Goal: Information Seeking & Learning: Find specific fact

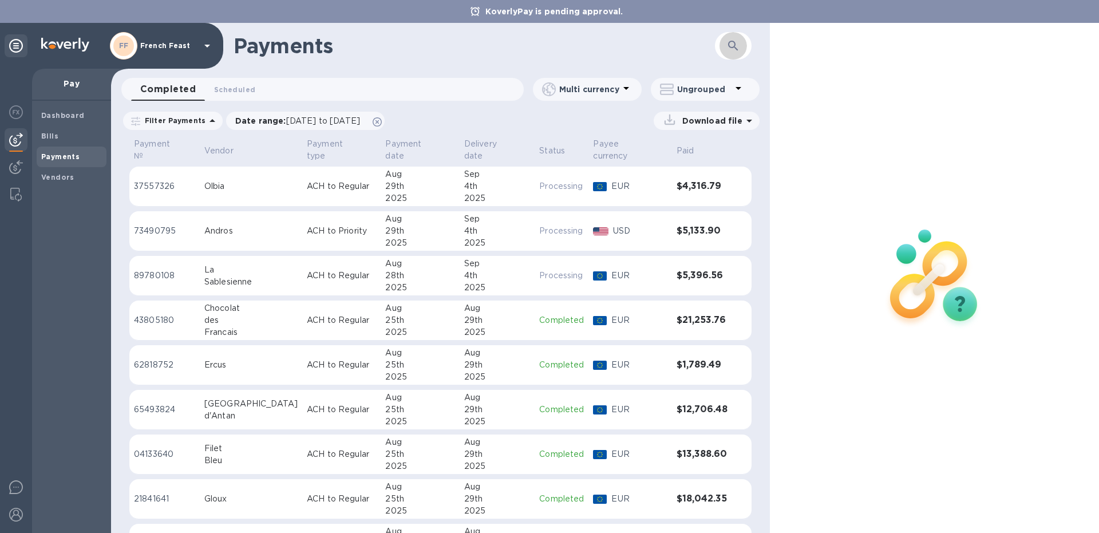
click at [735, 39] on icon "button" at bounding box center [733, 46] width 14 height 14
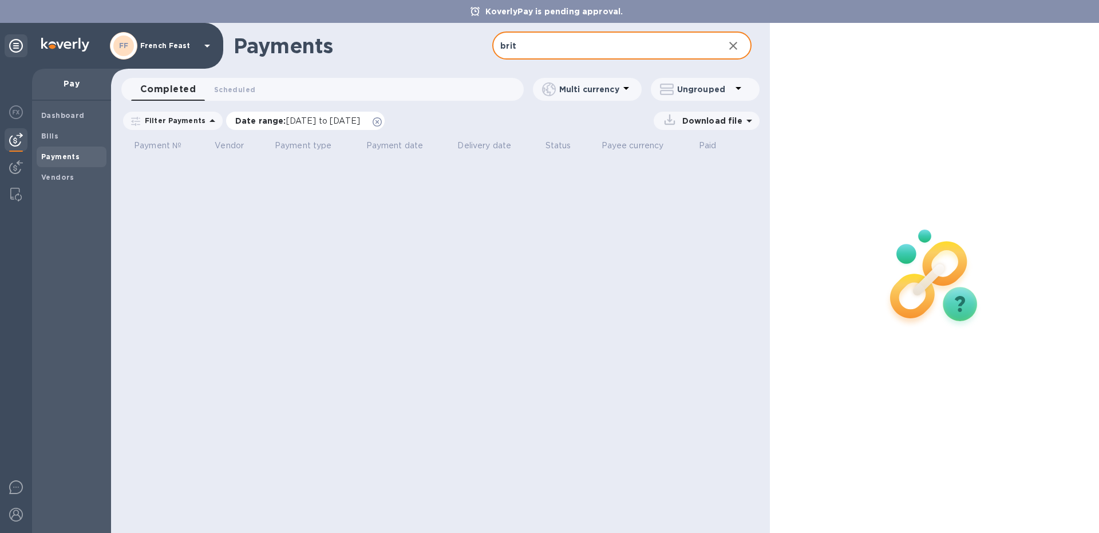
type input "brit"
click at [300, 121] on span "[DATE] to [DATE]" at bounding box center [323, 120] width 74 height 9
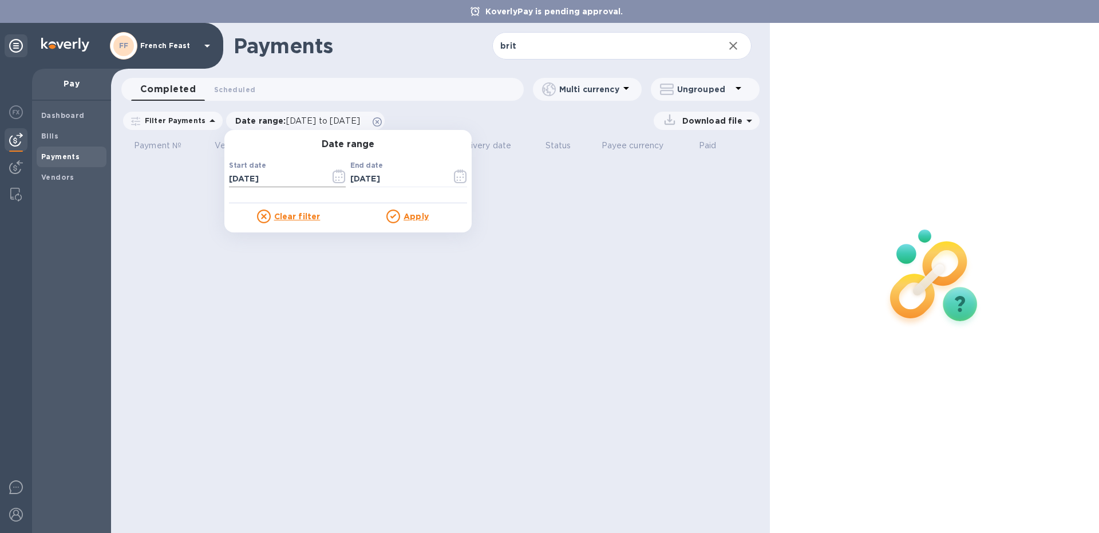
click at [278, 180] on input "[DATE]" at bounding box center [275, 179] width 92 height 17
type input "[DATE]"
click at [409, 219] on u "Apply" at bounding box center [416, 216] width 25 height 9
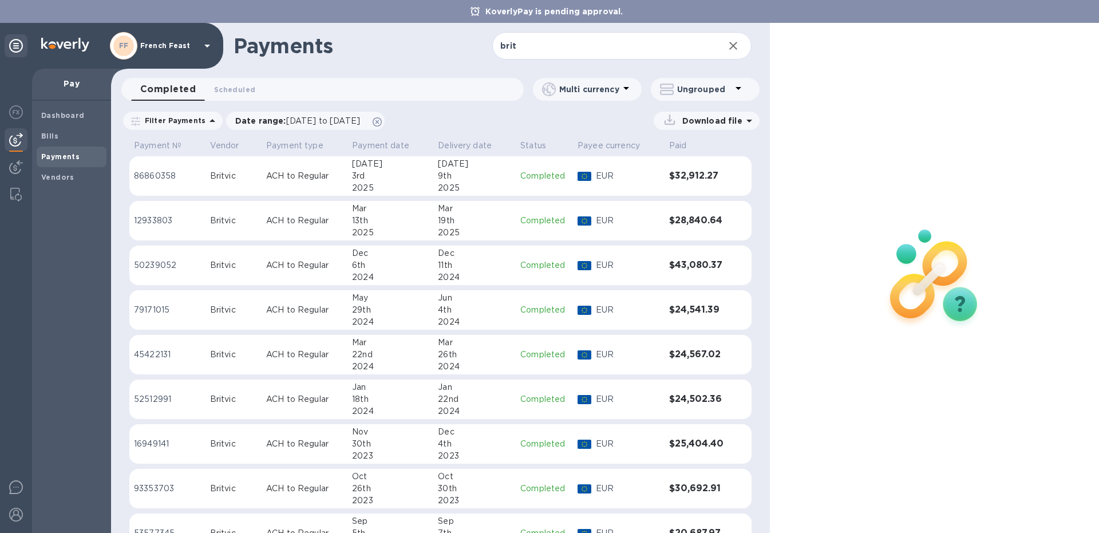
click at [342, 406] on td "ACH to Regular" at bounding box center [305, 399] width 86 height 40
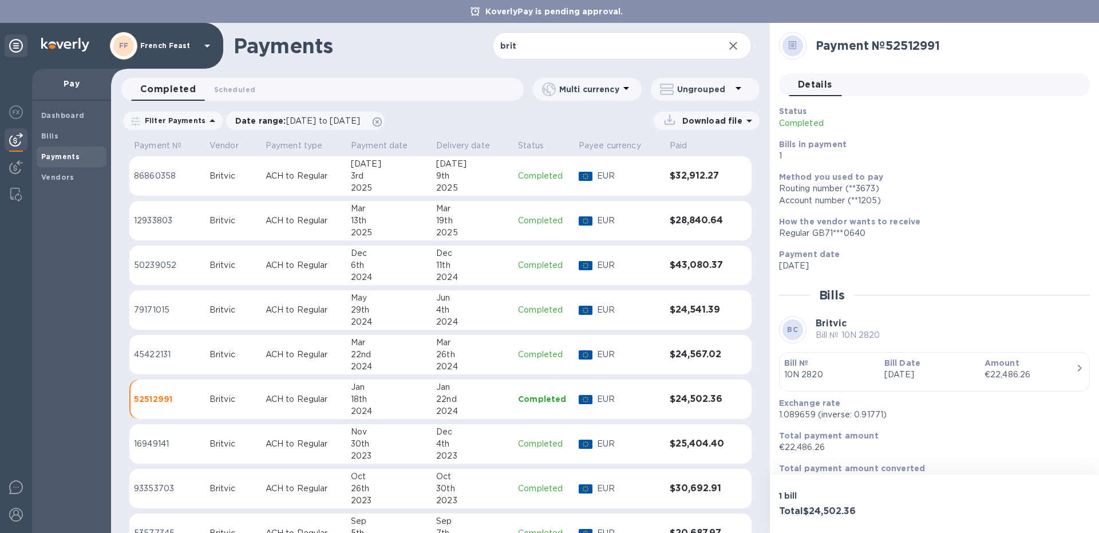
click at [315, 492] on p "ACH to Regular" at bounding box center [304, 488] width 76 height 12
click at [315, 267] on p "ACH to Regular" at bounding box center [304, 265] width 76 height 12
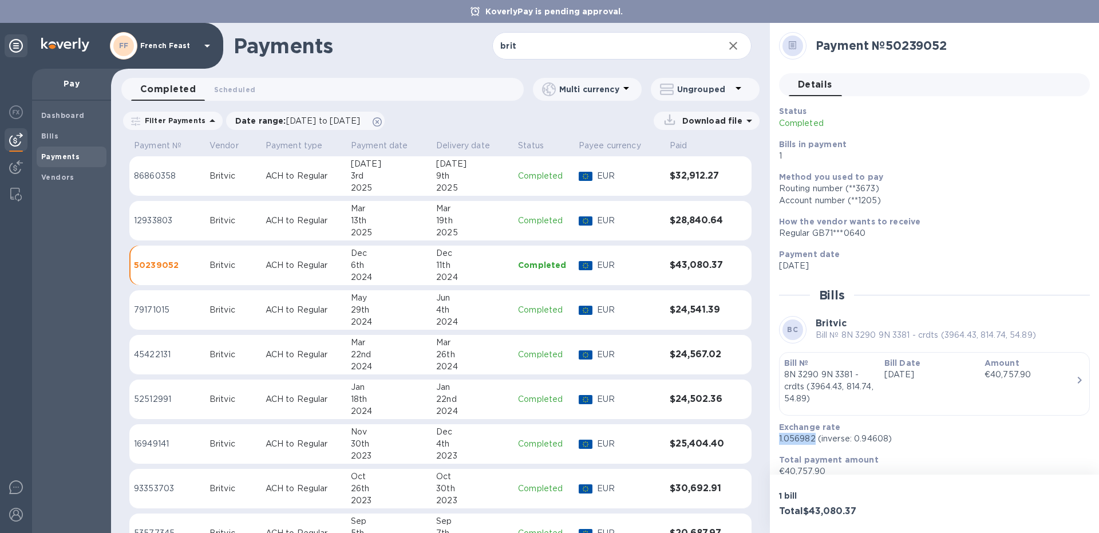
drag, startPoint x: 814, startPoint y: 436, endPoint x: 779, endPoint y: 437, distance: 34.9
click at [779, 437] on p "1.056982 (inverse: 0.94608)" at bounding box center [930, 439] width 302 height 12
copy p "1.056982"
